Goal: Task Accomplishment & Management: Manage account settings

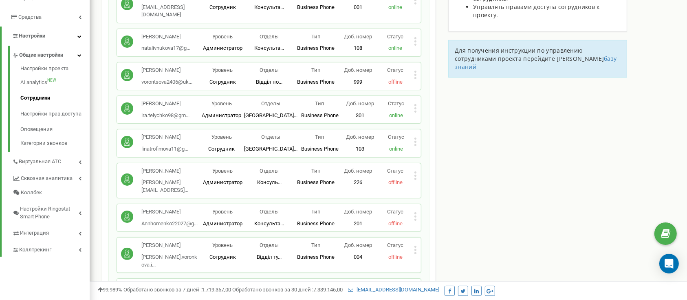
scroll to position [1758, 0]
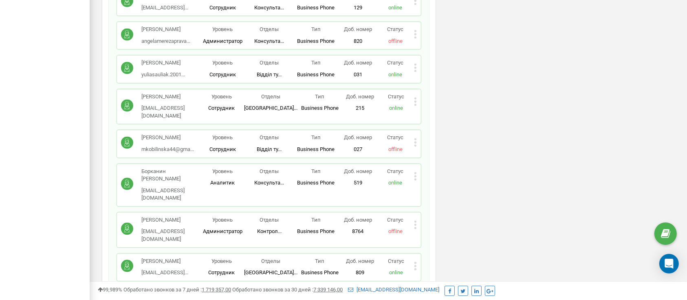
click at [419, 49] on div "[PERSON_NAME]... [EMAIL_ADDRESS][DOMAIN_NAME] Уровень Администратор [PERSON_NAM…" at bounding box center [269, 35] width 304 height 27
click at [416, 35] on icon at bounding box center [416, 34] width 2 height 2
click at [428, 50] on span "Редактировать" at bounding box center [447, 47] width 42 height 5
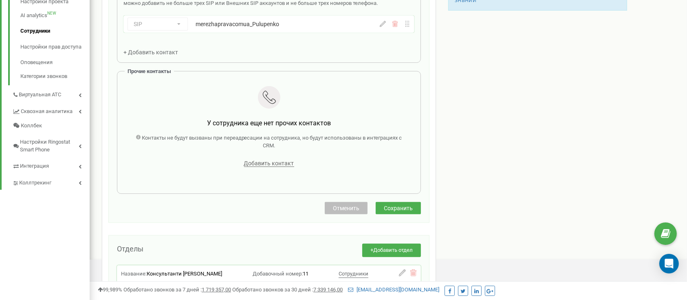
scroll to position [82, 0]
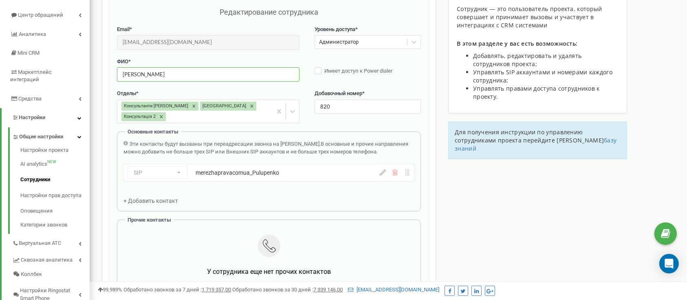
click at [198, 70] on input "[PERSON_NAME]" at bounding box center [208, 74] width 183 height 14
click at [384, 169] on icon at bounding box center [383, 172] width 6 height 6
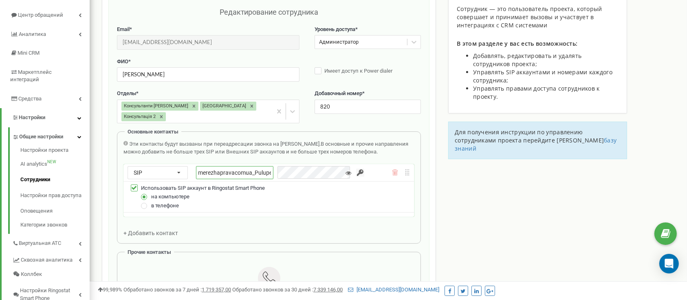
click at [263, 166] on input "merezhapravacomua_Pulupenko" at bounding box center [234, 172] width 77 height 13
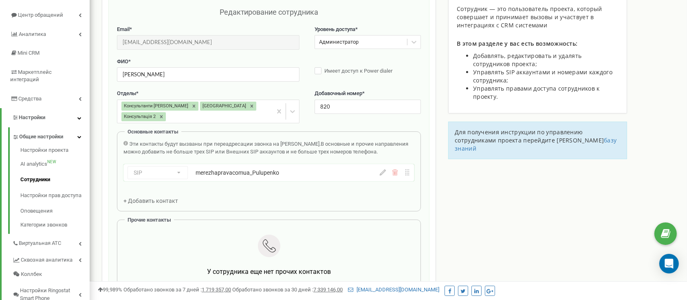
click at [190, 49] on div "Email * [EMAIL_ADDRESS][DOMAIN_NAME] Email недоступен для редактирования. Вы мо…" at bounding box center [269, 42] width 304 height 32
click at [191, 44] on input "[EMAIL_ADDRESS][DOMAIN_NAME]" at bounding box center [208, 42] width 183 height 14
click at [381, 169] on icon at bounding box center [383, 172] width 6 height 6
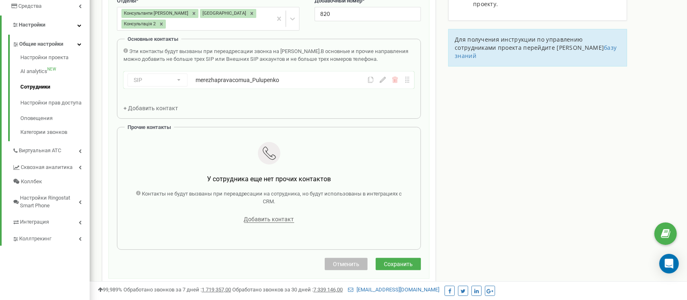
scroll to position [245, 0]
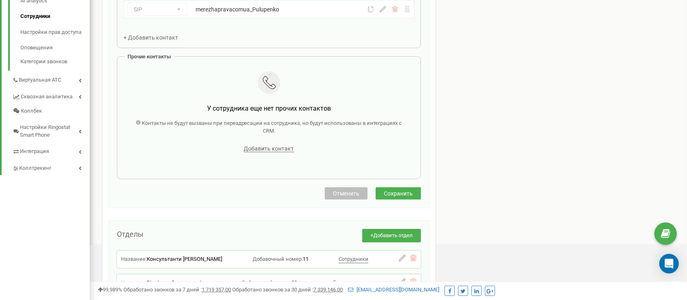
click at [410, 190] on span "Сохранить" at bounding box center [398, 193] width 29 height 7
